Goal: Task Accomplishment & Management: Complete application form

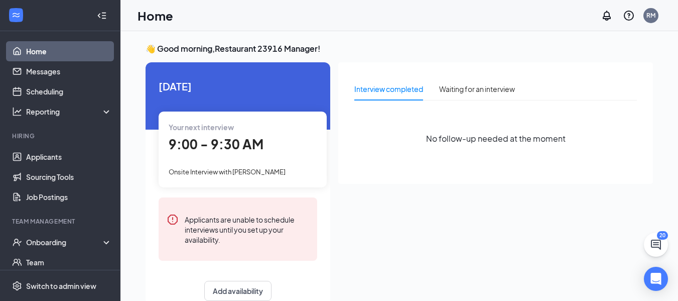
click at [244, 142] on span "9:00 - 9:30 AM" at bounding box center [216, 143] width 95 height 17
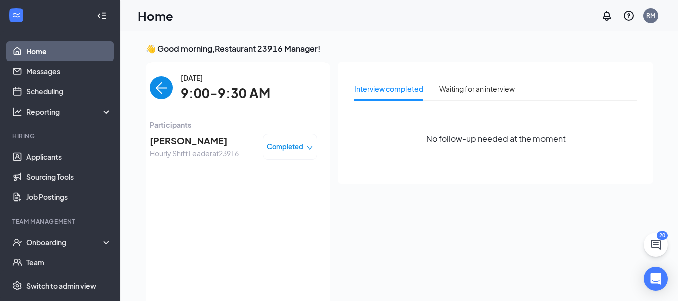
scroll to position [4, 0]
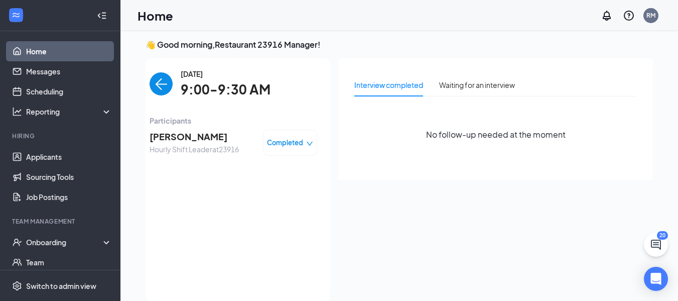
click at [123, 142] on div "9:00 - 9:30 AM" at bounding box center [49, 140] width 148 height 21
click at [306, 142] on icon "down" at bounding box center [309, 143] width 7 height 7
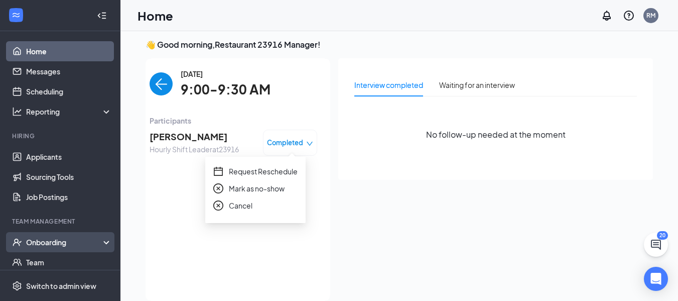
click at [103, 241] on div "Onboarding" at bounding box center [60, 242] width 120 height 20
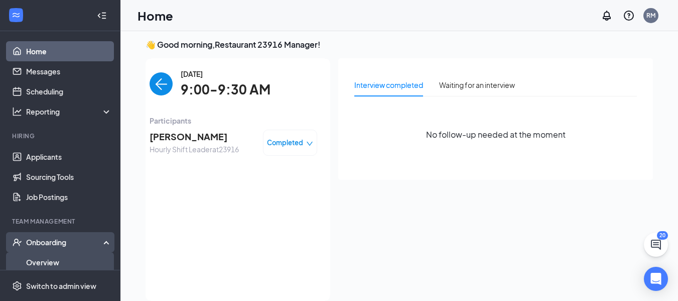
click at [72, 259] on link "Overview" at bounding box center [69, 262] width 86 height 20
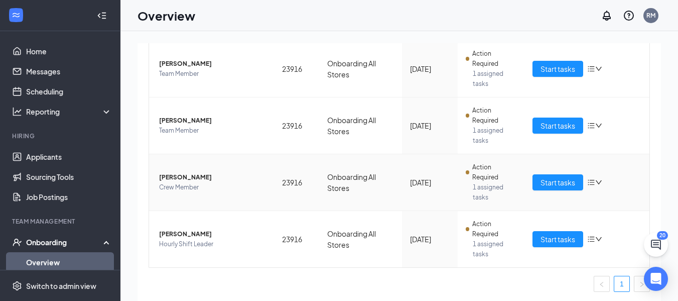
scroll to position [254, 0]
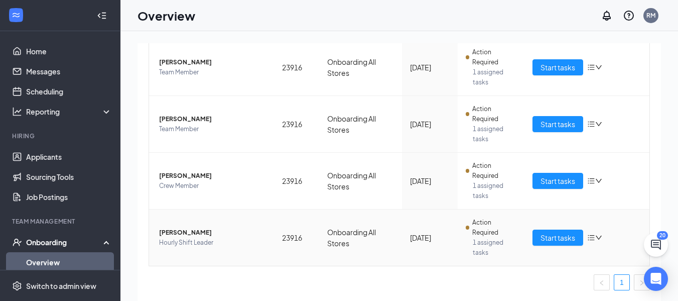
click at [595, 238] on icon "down" at bounding box center [598, 237] width 7 height 7
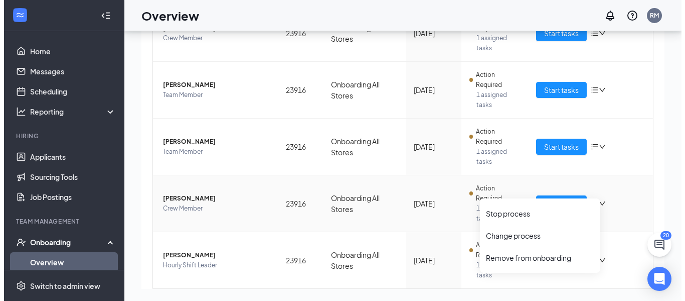
scroll to position [204, 0]
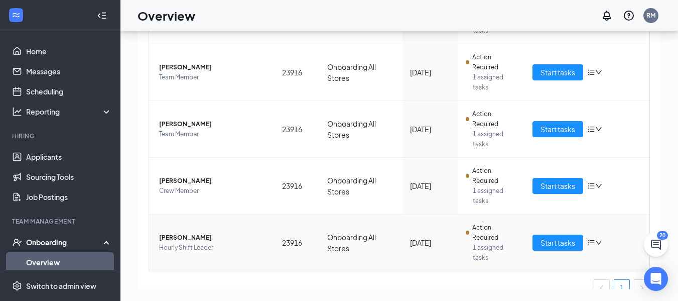
click at [175, 237] on span "[PERSON_NAME]" at bounding box center [212, 237] width 107 height 10
click at [175, 237] on body "Home Messages Scheduling Reporting Hiring Applicants Sourcing Tools Job Posting…" at bounding box center [339, 105] width 678 height 301
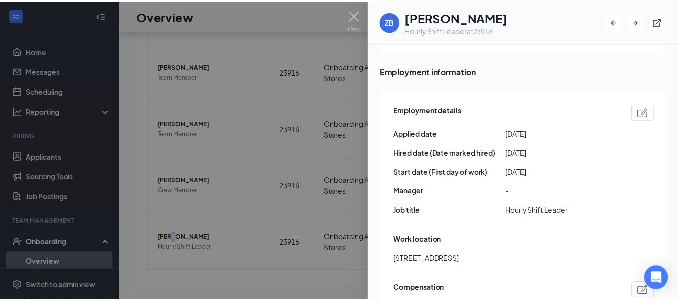
scroll to position [502, 0]
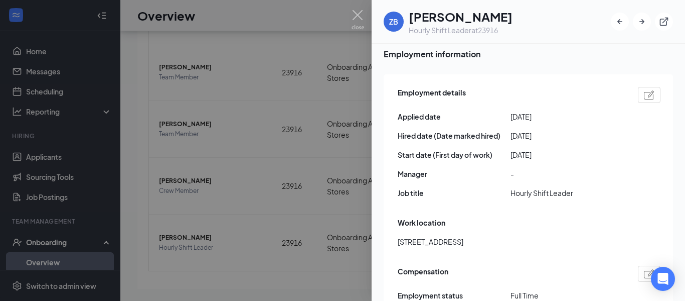
click at [564, 187] on span "Hourly Shift Leader" at bounding box center [567, 192] width 113 height 11
click at [576, 187] on span "Hourly Shift Leader" at bounding box center [567, 192] width 113 height 11
click at [644, 90] on img at bounding box center [649, 94] width 11 height 9
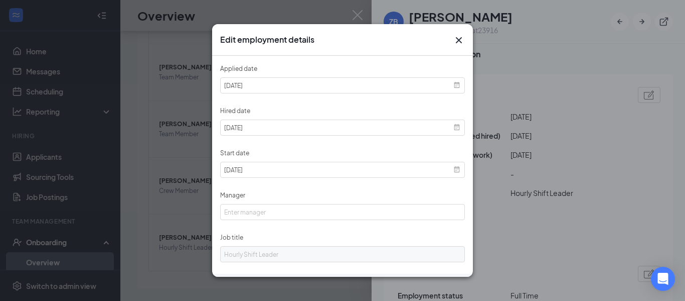
click at [459, 212] on div "Applied date [DATE] Hired date [DATE] Start date [DATE] Manager Job title [DEMO…" at bounding box center [342, 166] width 261 height 221
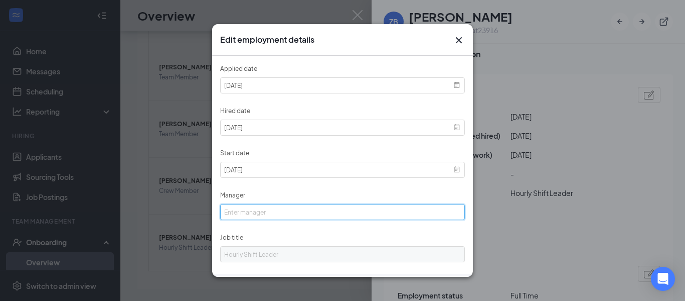
click at [452, 211] on input "Manager" at bounding box center [342, 212] width 245 height 16
type input "RGM"
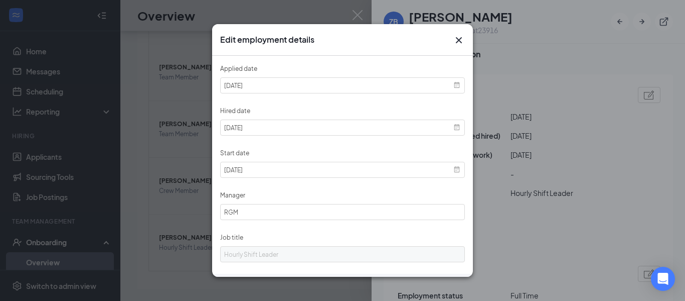
click at [458, 39] on icon "Cross" at bounding box center [459, 40] width 6 height 6
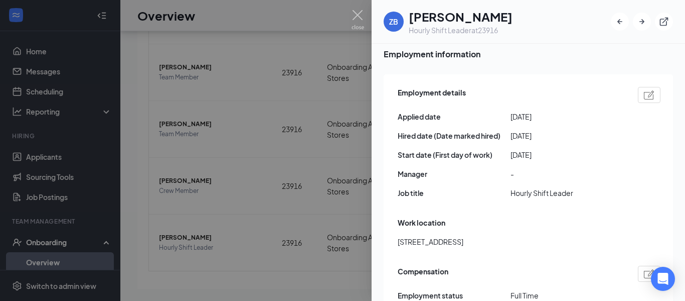
click at [280, 18] on div at bounding box center [342, 150] width 685 height 301
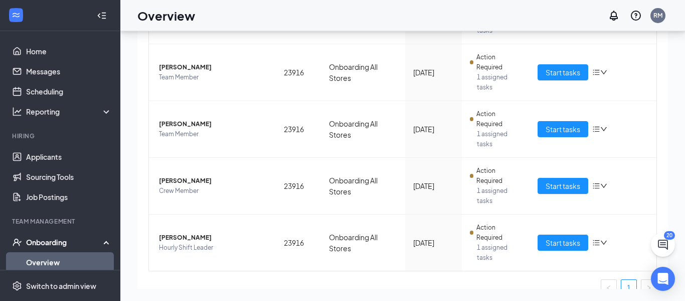
click at [331, 18] on div "Overview RM" at bounding box center [402, 15] width 565 height 31
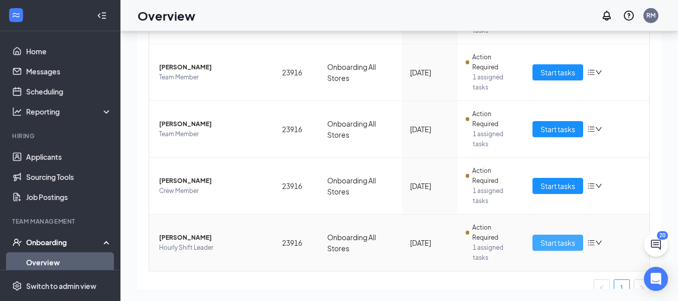
click at [551, 241] on span "Start tasks" at bounding box center [557, 242] width 35 height 11
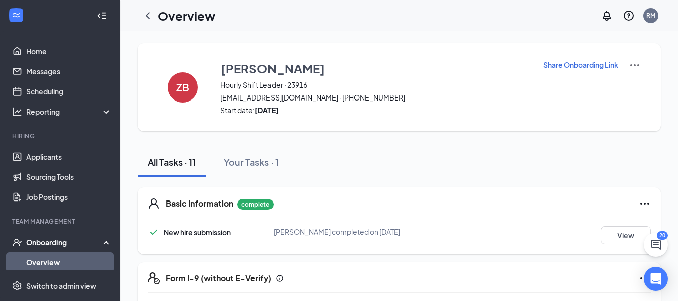
click at [633, 63] on img at bounding box center [635, 65] width 12 height 12
click at [634, 79] on span "View details" at bounding box center [634, 83] width 39 height 11
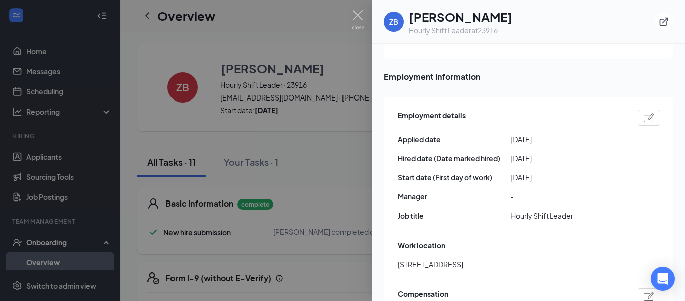
scroll to position [502, 0]
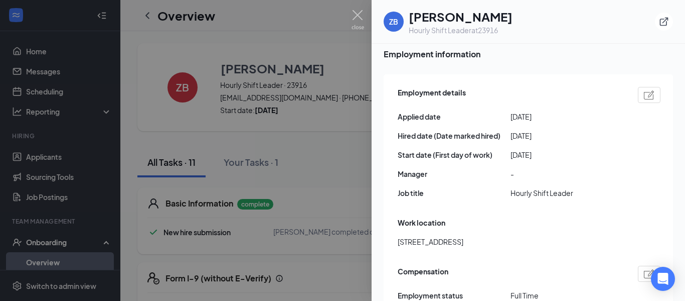
click at [644, 90] on img at bounding box center [649, 94] width 11 height 9
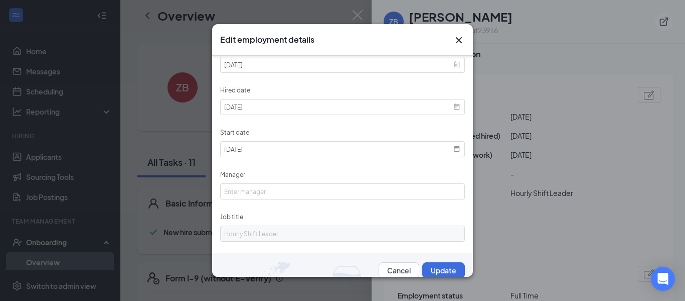
scroll to position [30, 0]
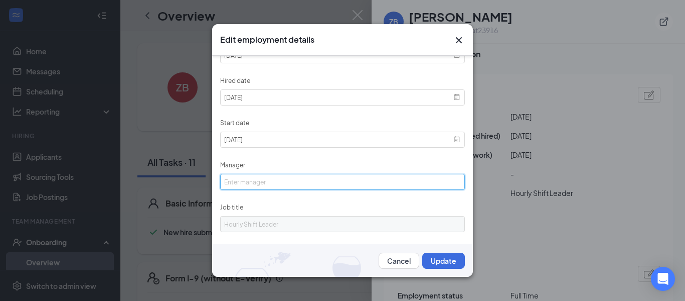
click at [447, 178] on input "Manager" at bounding box center [342, 182] width 245 height 16
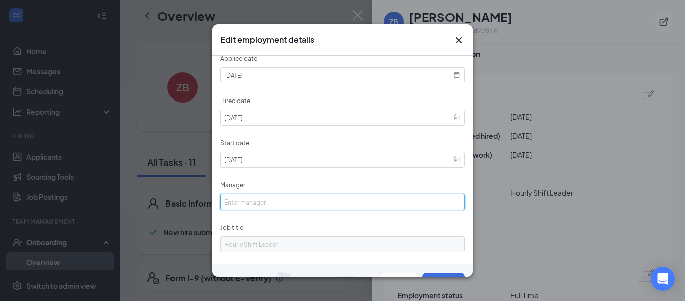
scroll to position [0, 0]
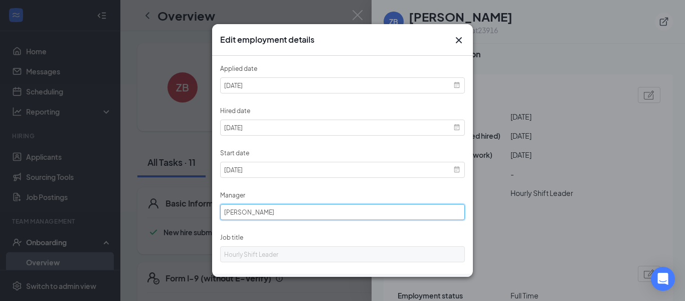
type input "[PERSON_NAME]"
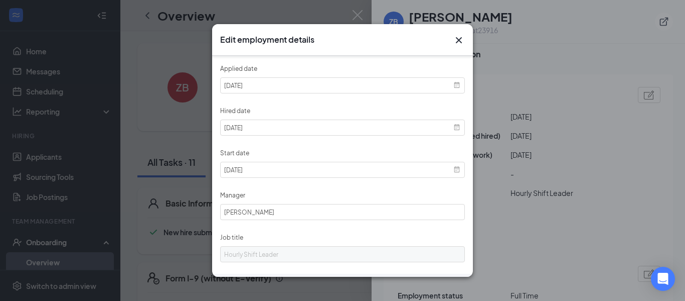
scroll to position [30, 0]
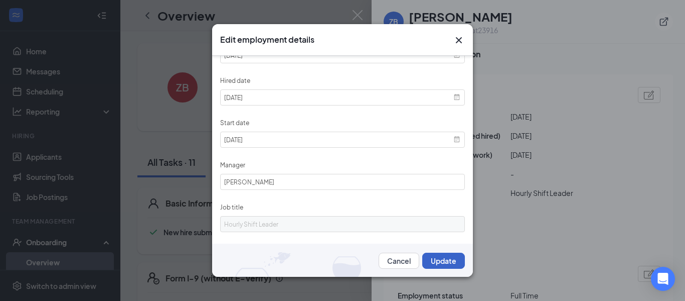
click at [444, 264] on button "Update" at bounding box center [443, 260] width 43 height 16
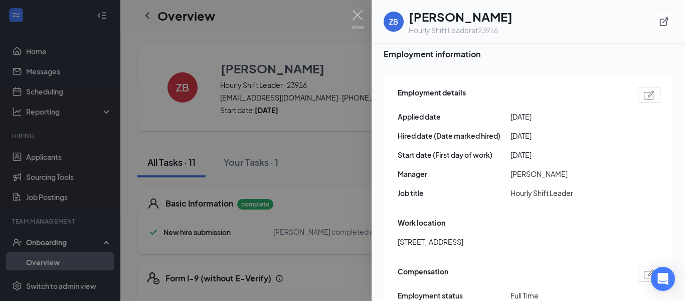
click at [551, 168] on span "[PERSON_NAME]" at bounding box center [567, 173] width 113 height 11
click at [547, 168] on span "[PERSON_NAME]" at bounding box center [567, 173] width 113 height 11
click at [638, 87] on div at bounding box center [649, 95] width 23 height 16
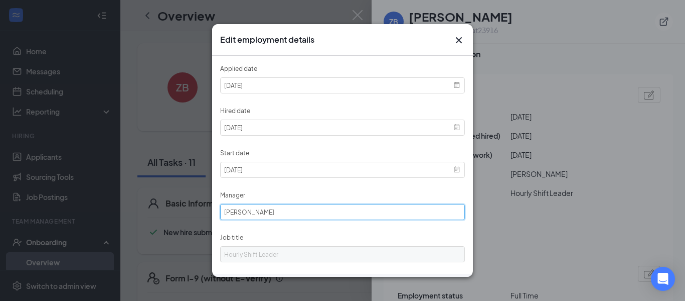
click at [444, 211] on input "[PERSON_NAME]" at bounding box center [342, 212] width 245 height 16
type input "P"
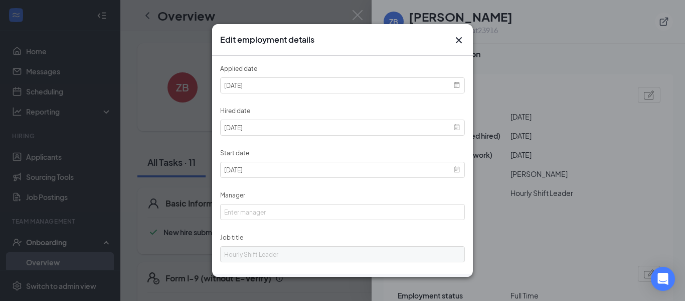
drag, startPoint x: 618, startPoint y: 143, endPoint x: 587, endPoint y: 143, distance: 31.6
click at [620, 143] on div "Edit employment details Applied date [DATE] Hired date [DATE] Start date [DATE]…" at bounding box center [342, 150] width 685 height 301
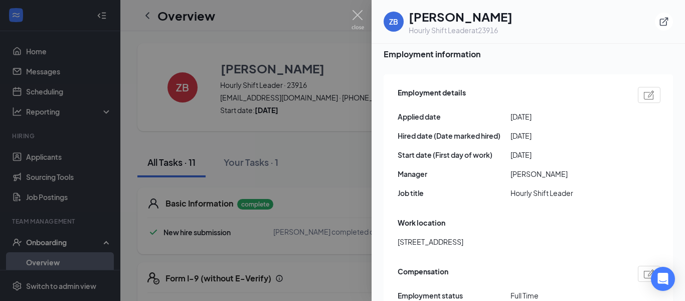
click at [551, 168] on span "[PERSON_NAME]" at bounding box center [567, 173] width 113 height 11
click at [644, 90] on img at bounding box center [649, 94] width 11 height 9
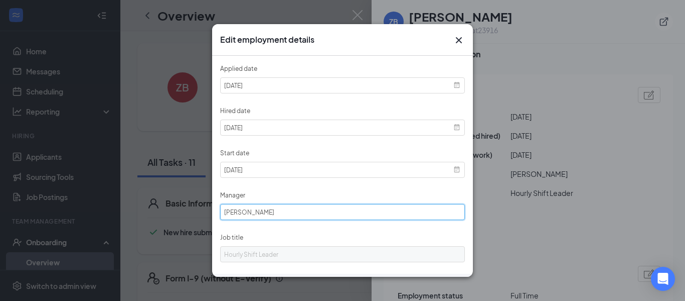
click at [446, 206] on input "[PERSON_NAME]" at bounding box center [342, 212] width 245 height 16
type input "P"
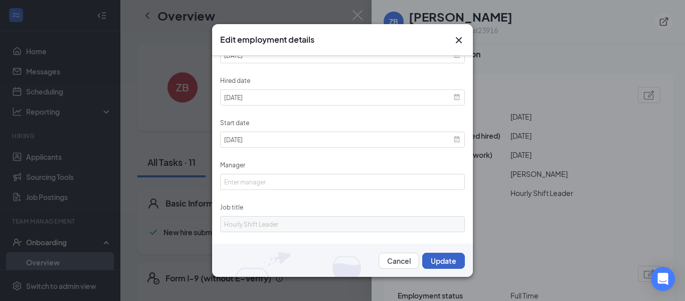
click at [438, 259] on button "Update" at bounding box center [443, 260] width 43 height 16
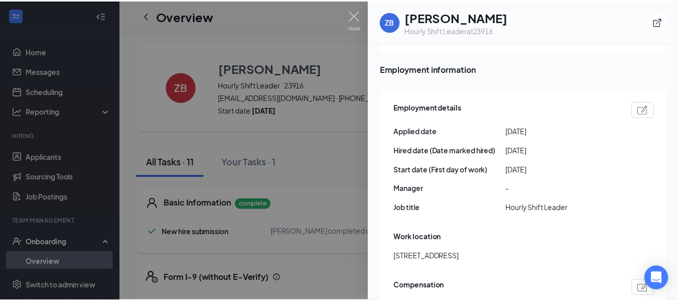
scroll to position [464, 0]
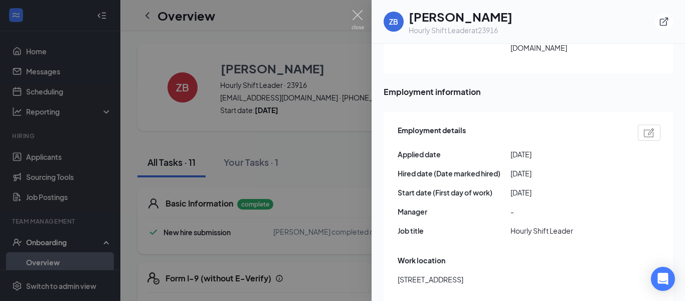
click at [251, 21] on div at bounding box center [342, 150] width 685 height 301
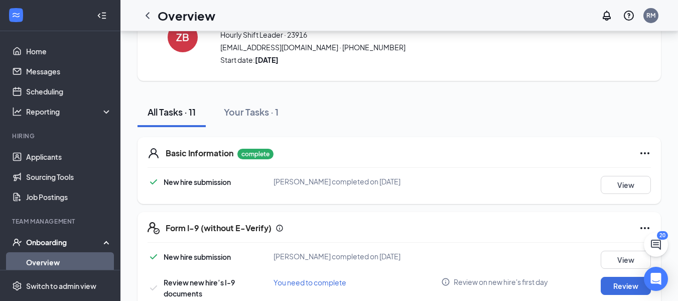
scroll to position [0, 0]
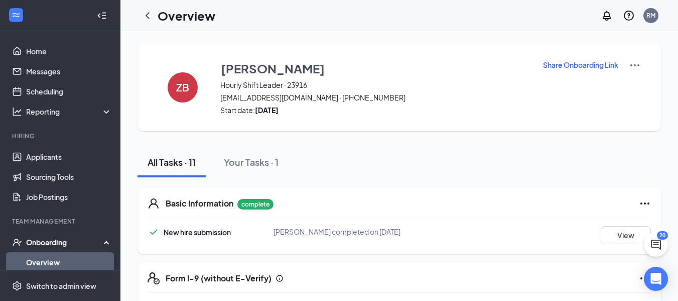
click at [646, 202] on icon "Ellipses" at bounding box center [645, 203] width 12 height 12
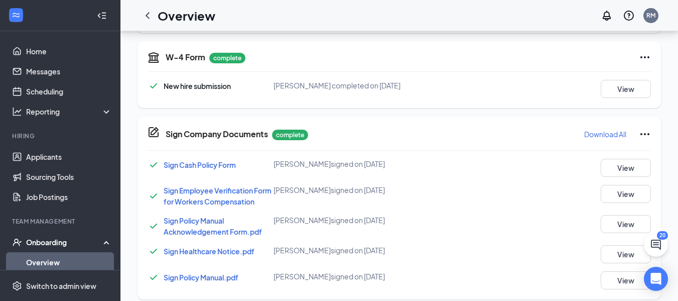
scroll to position [213, 0]
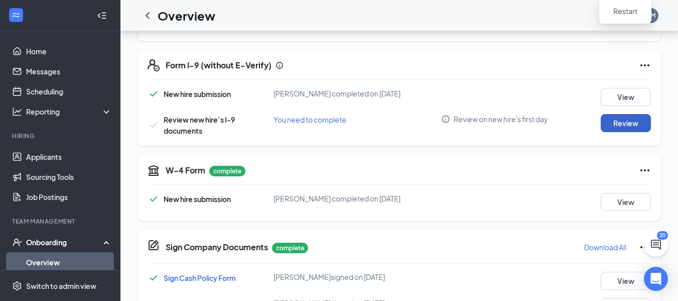
click at [627, 124] on button "Review" at bounding box center [626, 123] width 50 height 18
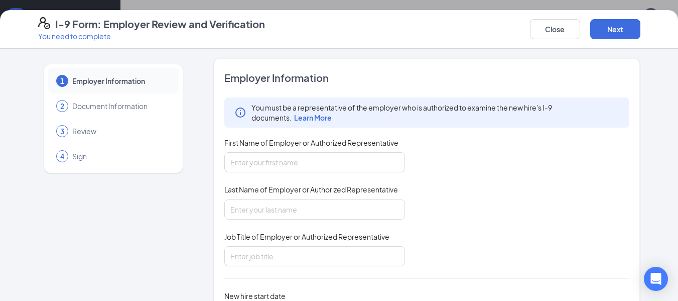
scroll to position [0, 0]
click at [556, 38] on button "Close" at bounding box center [555, 29] width 50 height 20
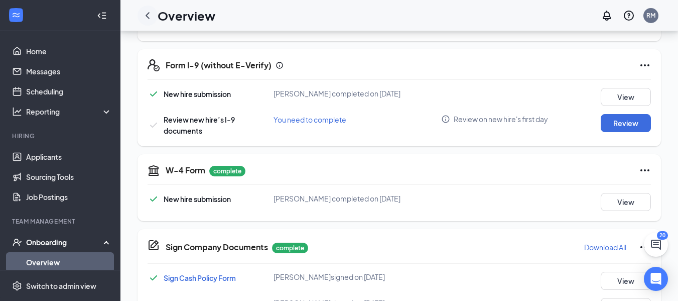
click at [152, 14] on icon "ChevronLeft" at bounding box center [147, 16] width 12 height 12
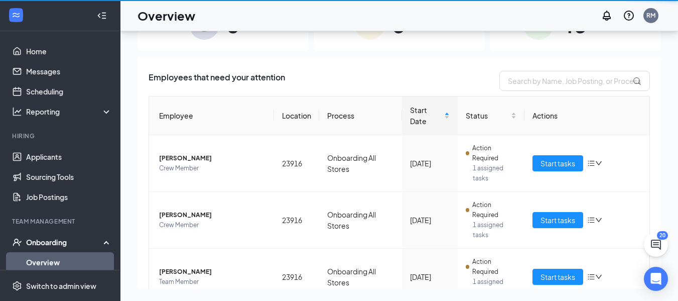
scroll to position [45, 0]
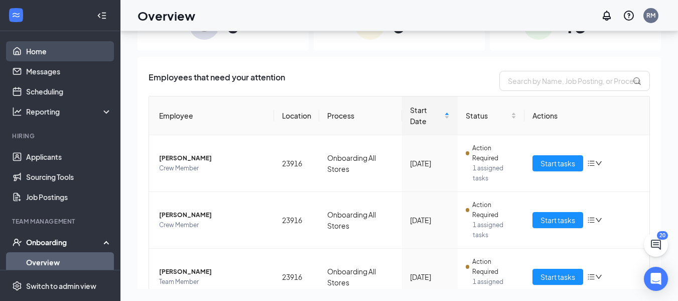
click at [76, 53] on link "Home" at bounding box center [69, 51] width 86 height 20
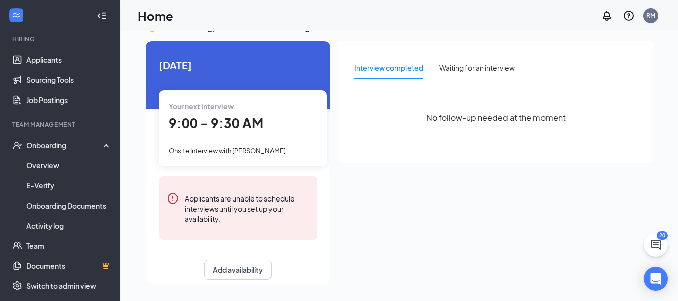
scroll to position [151, 0]
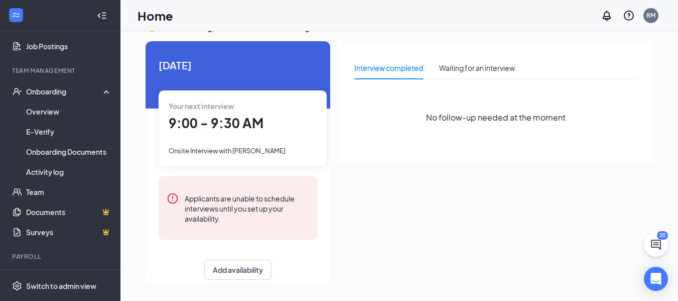
click at [289, 133] on div "9:00 - 9:30 AM" at bounding box center [243, 123] width 148 height 21
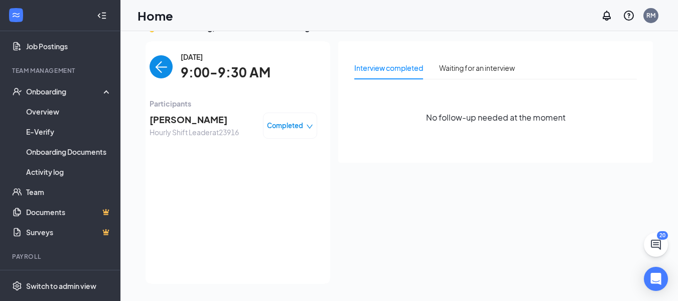
click at [306, 125] on icon "down" at bounding box center [309, 126] width 7 height 7
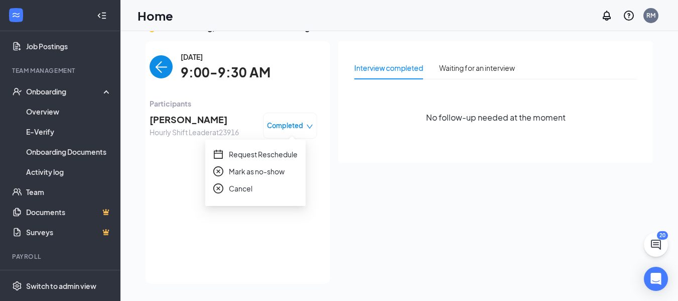
click at [307, 127] on icon "down" at bounding box center [310, 126] width 6 height 4
